Goal: Information Seeking & Learning: Check status

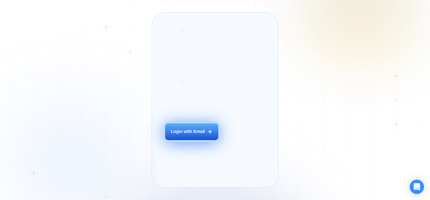
click at [188, 134] on div "Login with Email" at bounding box center [188, 132] width 34 height 6
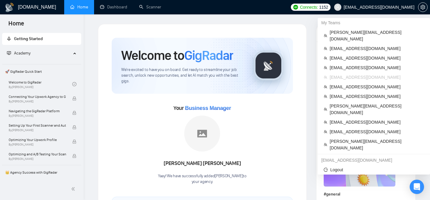
click at [364, 7] on span "[EMAIL_ADDRESS][DOMAIN_NAME]" at bounding box center [379, 7] width 71 height 0
click at [366, 7] on span "[EMAIL_ADDRESS][DOMAIN_NAME]" at bounding box center [379, 7] width 71 height 0
click at [345, 93] on span "[EMAIL_ADDRESS][DOMAIN_NAME]" at bounding box center [377, 96] width 94 height 7
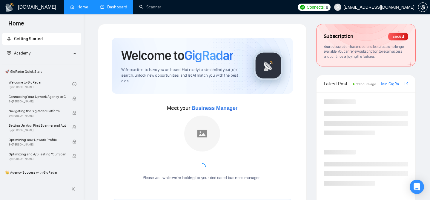
click at [117, 13] on li "Dashboard" at bounding box center [113, 7] width 39 height 14
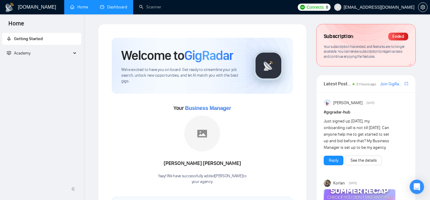
click at [108, 5] on link "Dashboard" at bounding box center [113, 6] width 27 height 5
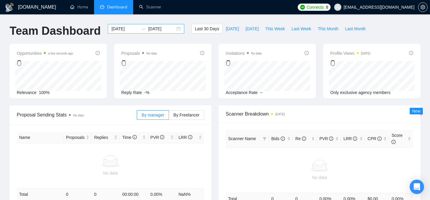
click at [175, 29] on div "[DATE] [DATE]" at bounding box center [146, 29] width 77 height 10
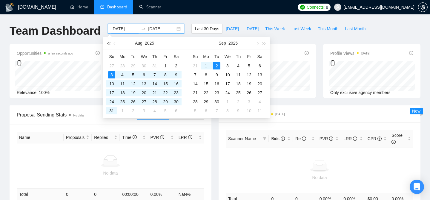
click at [111, 45] on button "button" at bounding box center [108, 43] width 7 height 12
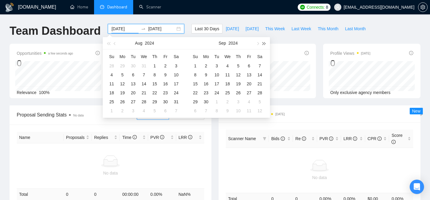
click at [264, 44] on span "button" at bounding box center [264, 43] width 3 height 3
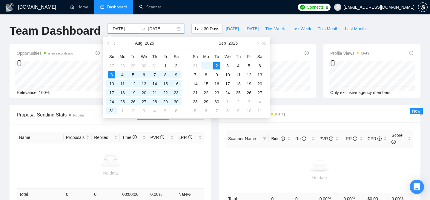
click at [116, 46] on button "button" at bounding box center [115, 43] width 7 height 12
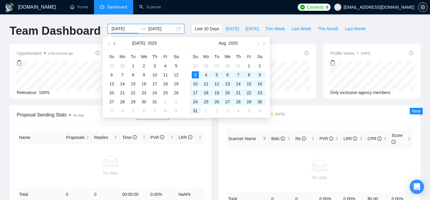
click at [116, 44] on button "button" at bounding box center [115, 43] width 7 height 12
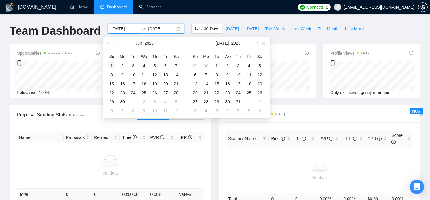
type input "[DATE]"
click at [112, 65] on div "1" at bounding box center [111, 65] width 7 height 7
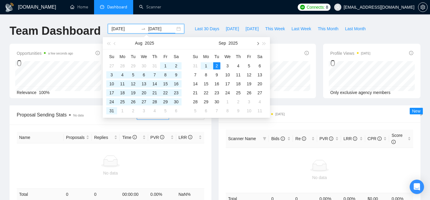
click at [258, 47] on button "button" at bounding box center [257, 43] width 7 height 12
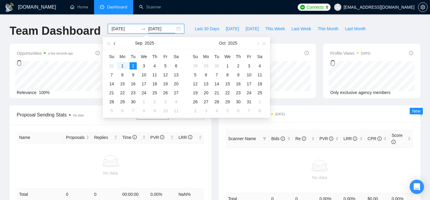
click at [113, 44] on button "button" at bounding box center [115, 43] width 7 height 12
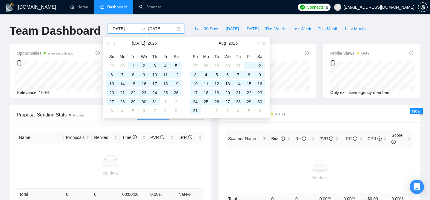
click at [116, 43] on span "button" at bounding box center [115, 43] width 3 height 3
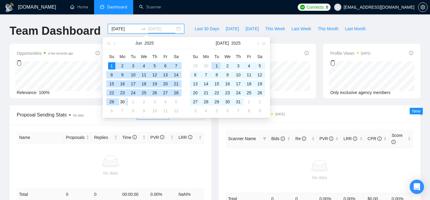
type input "[DATE]"
click at [127, 103] on td "30" at bounding box center [122, 101] width 11 height 9
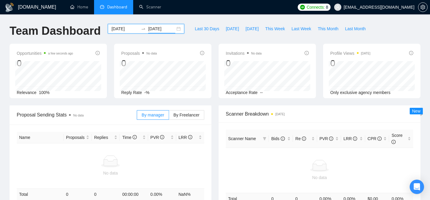
click at [172, 31] on div "[DATE] [DATE]" at bounding box center [146, 29] width 77 height 10
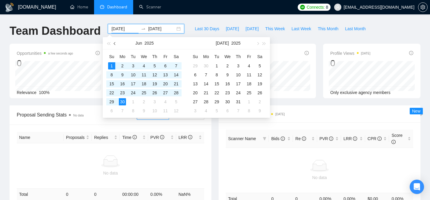
click at [115, 41] on button "button" at bounding box center [115, 43] width 7 height 12
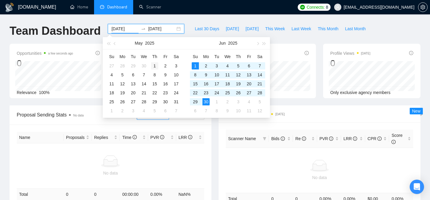
type input "[DATE]"
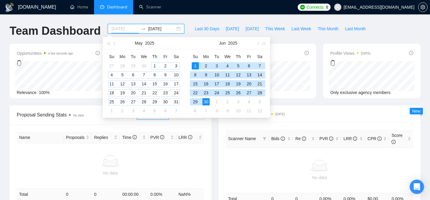
click at [152, 64] on div "1" at bounding box center [154, 65] width 7 height 7
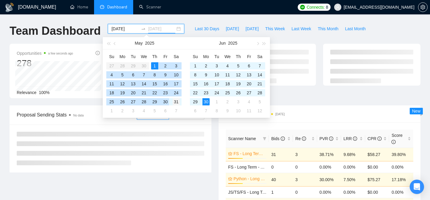
type input "[DATE]"
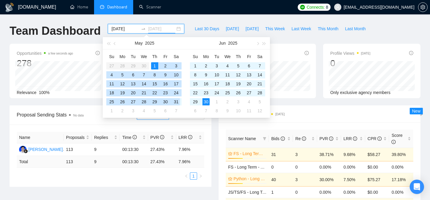
click at [178, 99] on div "31" at bounding box center [176, 101] width 7 height 7
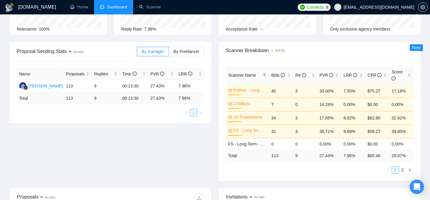
scroll to position [64, 0]
click at [362, 74] on div "LRR" at bounding box center [353, 74] width 19 height 7
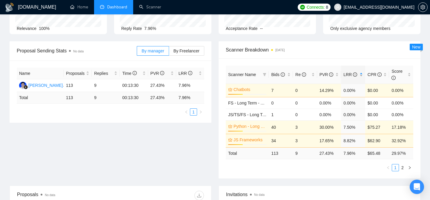
click at [362, 74] on div "LRR" at bounding box center [353, 74] width 19 height 7
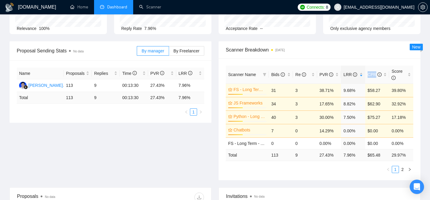
click at [342, 48] on span "Scanner Breakdown [DATE]" at bounding box center [320, 49] width 188 height 7
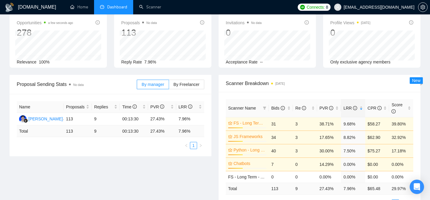
scroll to position [0, 0]
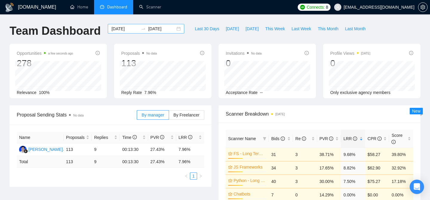
click at [177, 28] on div "[DATE] [DATE]" at bounding box center [146, 29] width 77 height 10
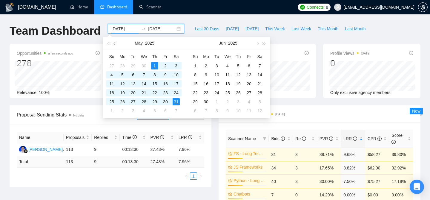
click at [114, 44] on button "button" at bounding box center [115, 43] width 7 height 12
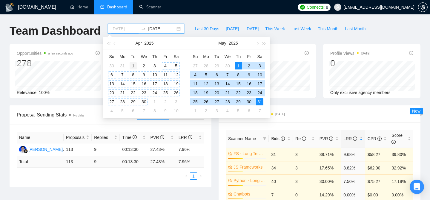
type input "[DATE]"
click at [132, 65] on div "1" at bounding box center [133, 65] width 7 height 7
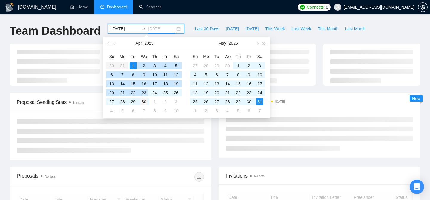
type input "[DATE]"
click at [146, 103] on div "30" at bounding box center [143, 101] width 7 height 7
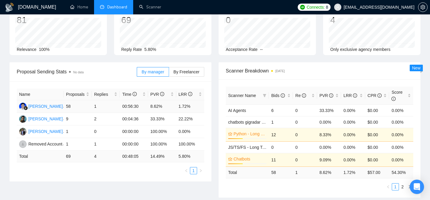
scroll to position [43, 0]
click at [200, 95] on div "LRR" at bounding box center [190, 94] width 23 height 7
click at [159, 173] on ul "1" at bounding box center [111, 170] width 188 height 7
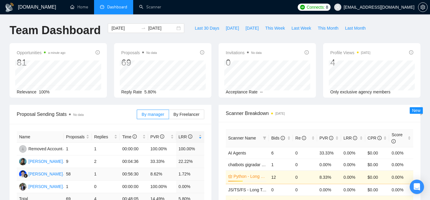
scroll to position [0, 0]
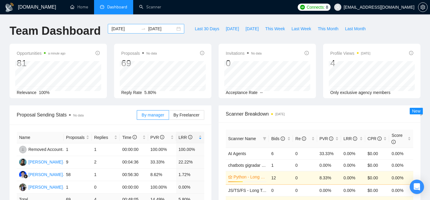
click at [176, 25] on div "[DATE] [DATE]" at bounding box center [146, 29] width 77 height 10
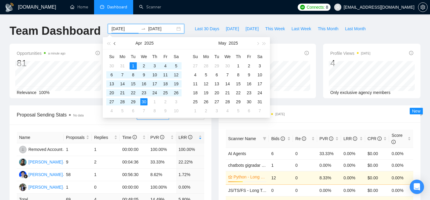
click at [118, 45] on button "button" at bounding box center [115, 43] width 7 height 12
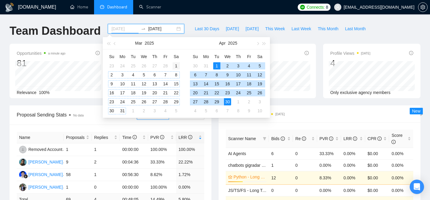
type input "[DATE]"
click at [175, 65] on div "1" at bounding box center [176, 65] width 7 height 7
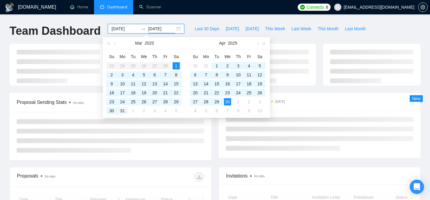
type input "[DATE]"
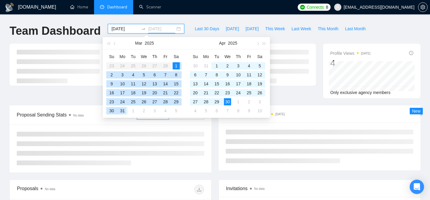
click at [123, 111] on div "31" at bounding box center [122, 110] width 7 height 7
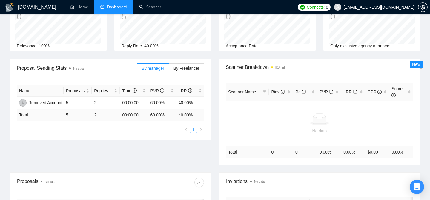
scroll to position [46, 0]
click at [200, 93] on div "LRR" at bounding box center [190, 91] width 23 height 7
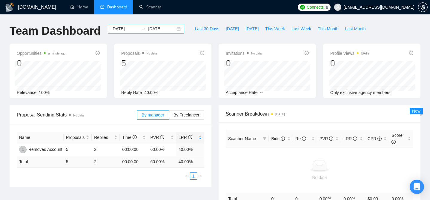
click at [173, 31] on div "[DATE] [DATE]" at bounding box center [146, 29] width 77 height 10
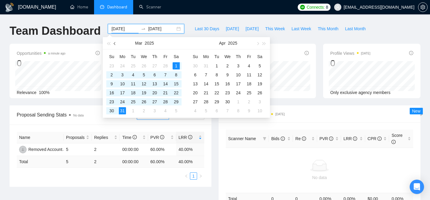
click at [113, 43] on button "button" at bounding box center [115, 43] width 7 height 12
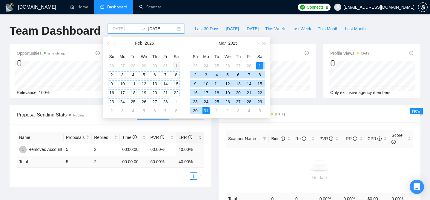
type input "[DATE]"
click at [178, 65] on div "1" at bounding box center [176, 65] width 7 height 7
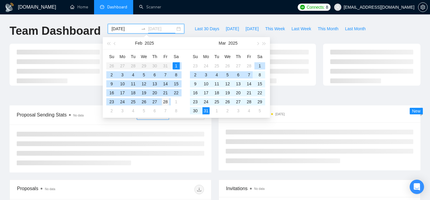
type input "[DATE]"
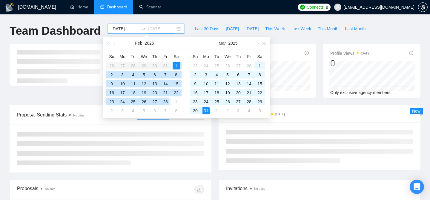
click at [166, 102] on div "28" at bounding box center [165, 101] width 7 height 7
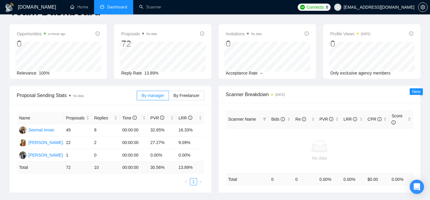
scroll to position [21, 0]
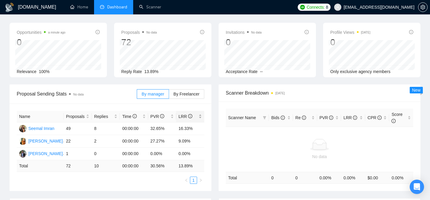
click at [201, 118] on div "LRR" at bounding box center [190, 116] width 23 height 7
click at [207, 104] on div "Name Proposals Replies Time PVR LRR Seemal Imran 49 8 00:00:00 32.65% 16.33% [P…" at bounding box center [111, 146] width 202 height 87
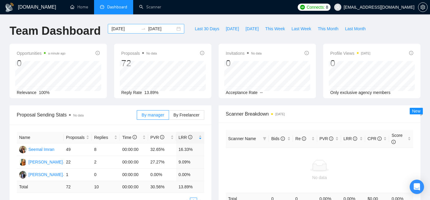
click at [172, 31] on div "[DATE] [DATE]" at bounding box center [146, 29] width 77 height 10
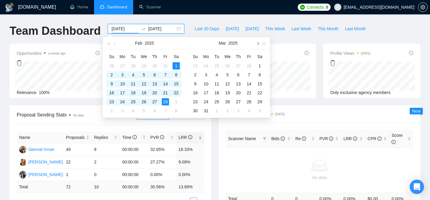
click at [256, 43] on button "button" at bounding box center [257, 43] width 7 height 12
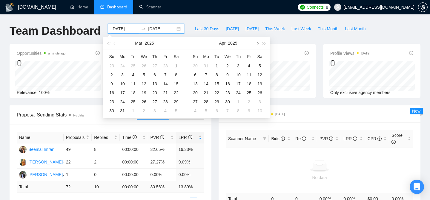
click at [256, 43] on button "button" at bounding box center [257, 43] width 7 height 12
type input "[DATE]"
click at [240, 66] on div "1" at bounding box center [238, 65] width 7 height 7
click at [259, 44] on button "button" at bounding box center [257, 43] width 7 height 12
click at [257, 42] on span "button" at bounding box center [257, 43] width 3 height 3
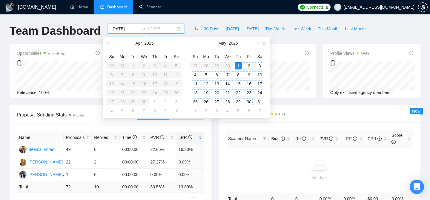
type input "[DATE]"
click at [256, 102] on div "31" at bounding box center [259, 101] width 7 height 7
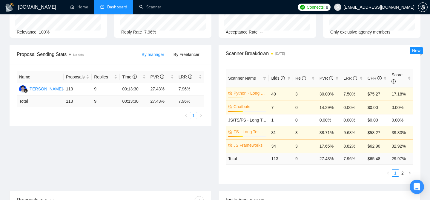
scroll to position [62, 0]
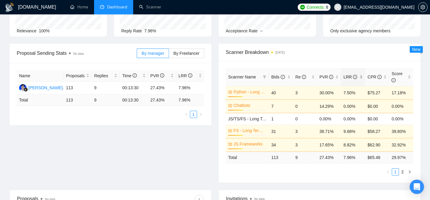
click at [362, 78] on div "LRR" at bounding box center [353, 77] width 19 height 7
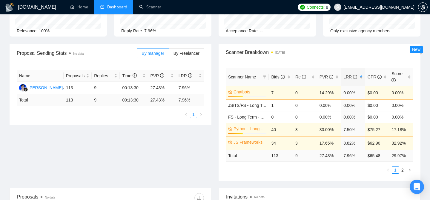
click at [362, 78] on div "LRR" at bounding box center [353, 77] width 19 height 7
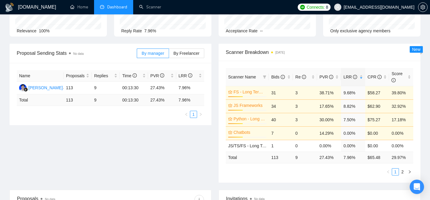
click at [175, 176] on div "Proposal Sending Stats No data By manager By Freelancer Name Proposals Replies …" at bounding box center [215, 117] width 418 height 146
